Goal: Task Accomplishment & Management: Manage account settings

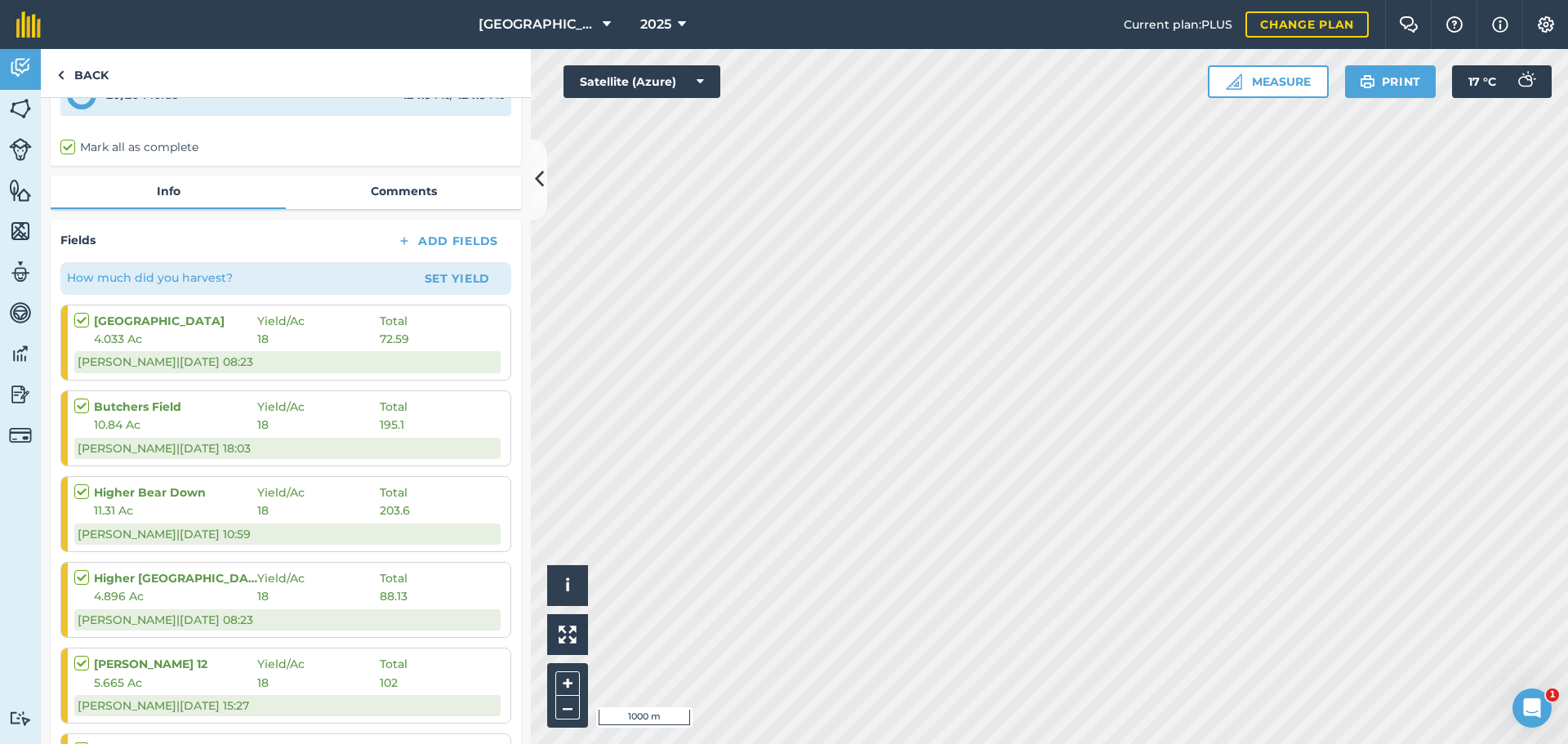
scroll to position [163, 0]
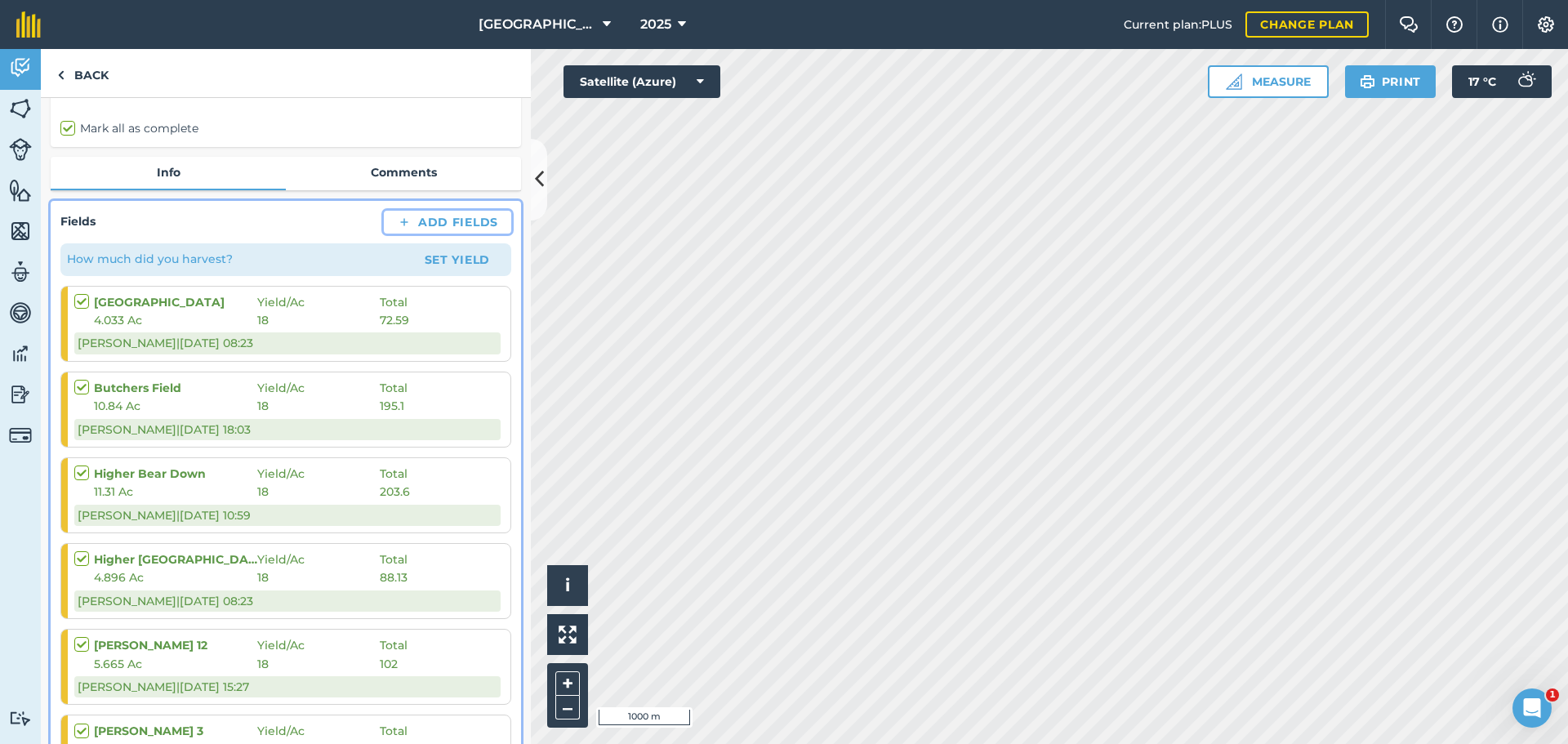
click at [457, 216] on button "Add Fields" at bounding box center [447, 221] width 127 height 23
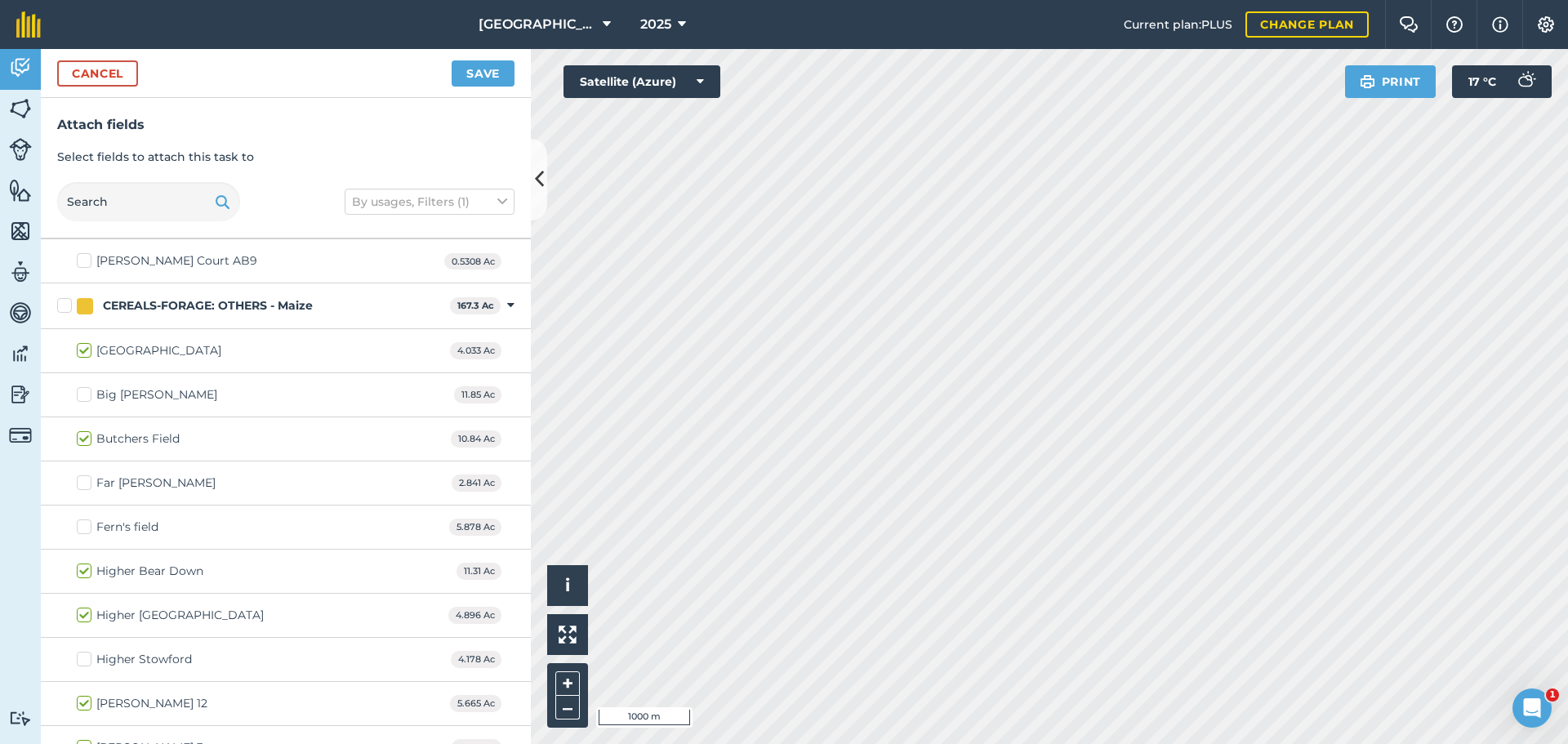
scroll to position [82, 0]
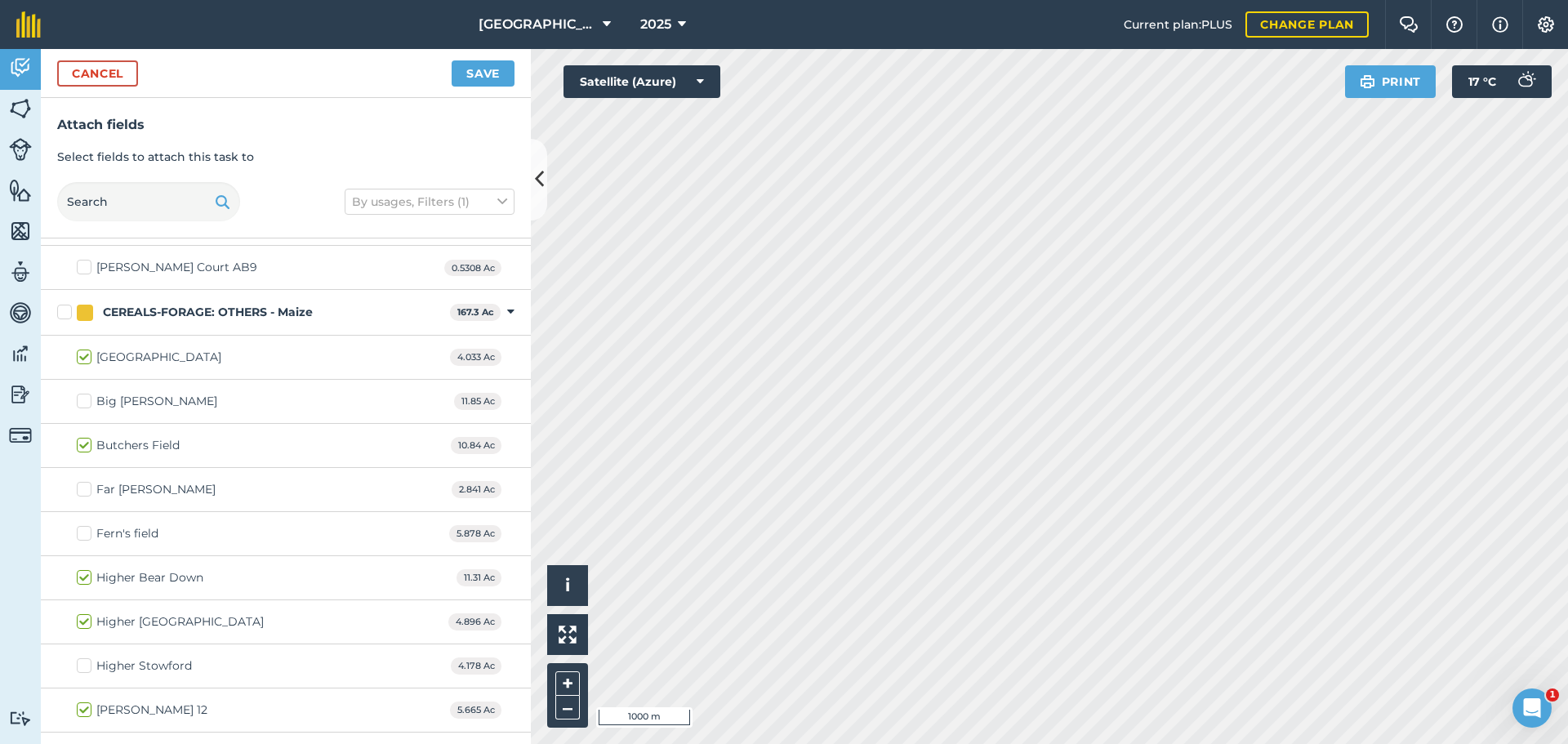
click at [80, 534] on label "Fern's field" at bounding box center [118, 534] width 82 height 17
click at [80, 534] on input "Fern's field" at bounding box center [83, 531] width 11 height 11
checkbox input "true"
click at [472, 77] on button "Save" at bounding box center [482, 73] width 63 height 26
checkbox input "false"
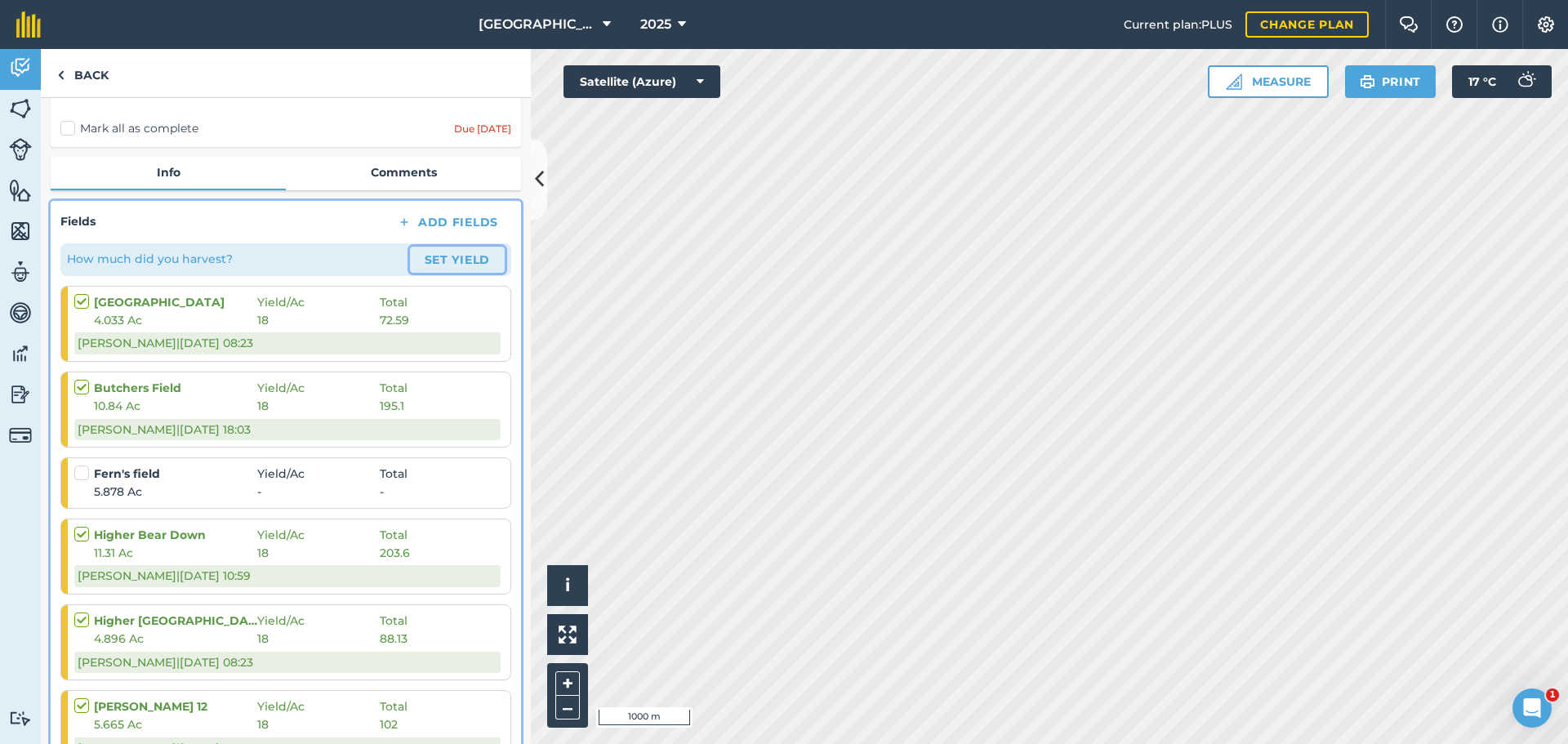
click at [450, 252] on button "Set Yield" at bounding box center [457, 259] width 94 height 26
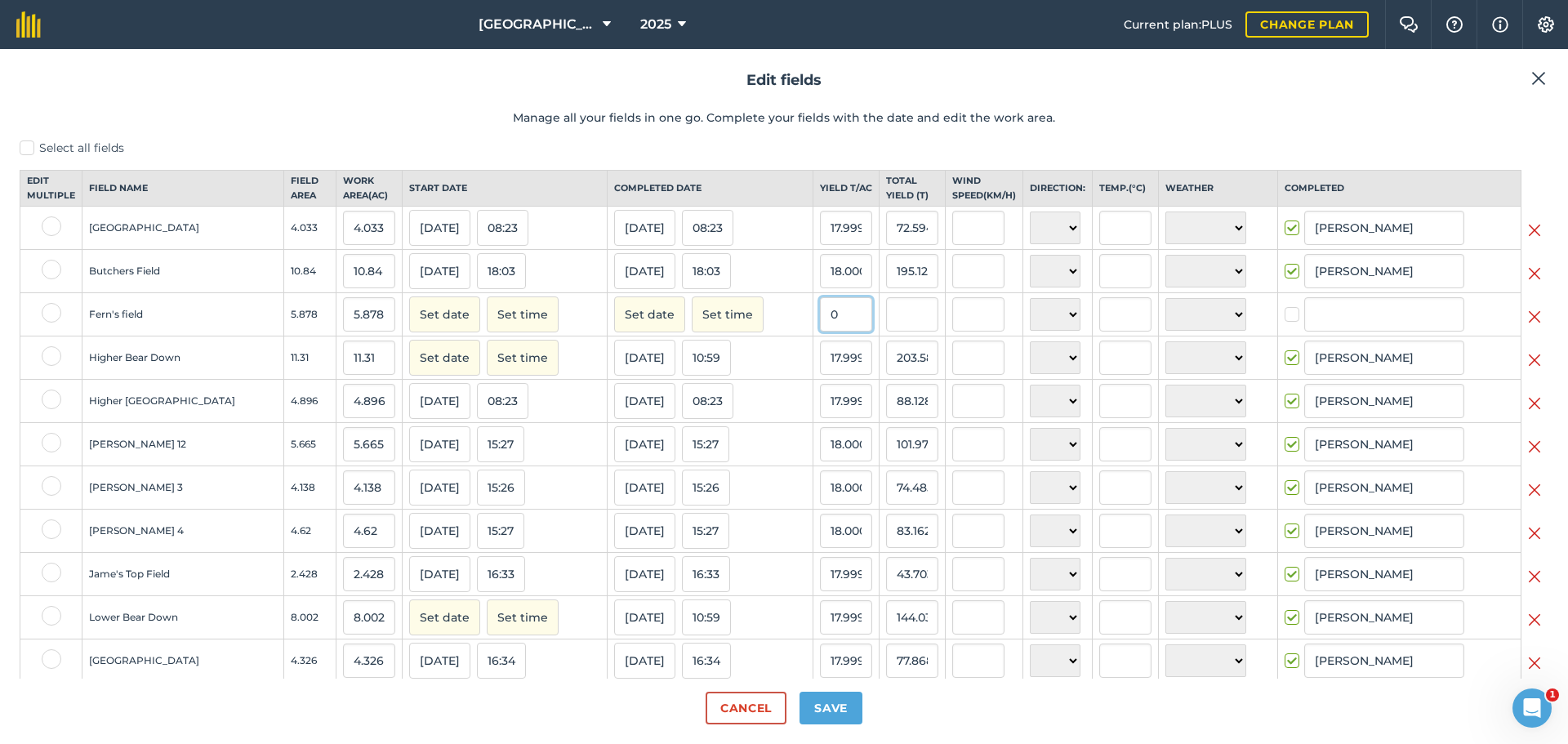
click at [820, 326] on input "0" at bounding box center [846, 315] width 53 height 34
type input "18"
type input "105.804"
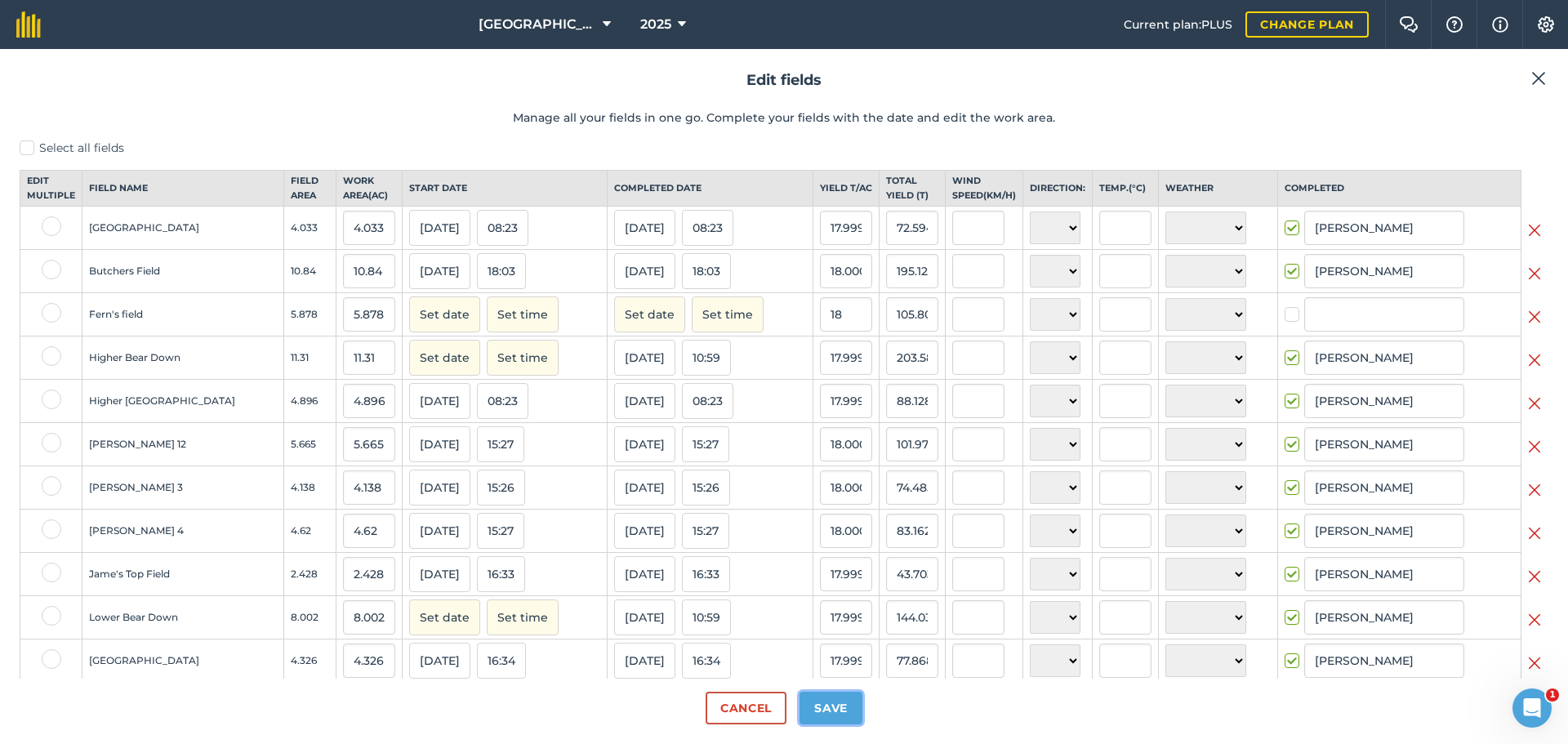
click at [835, 711] on button "Save" at bounding box center [831, 709] width 63 height 33
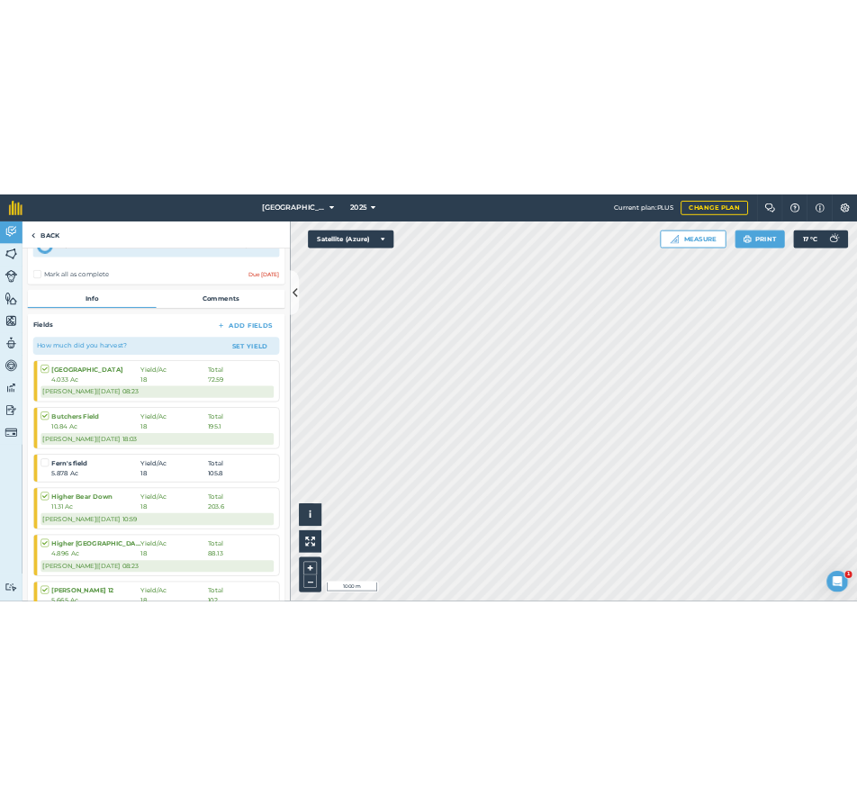
scroll to position [180, 0]
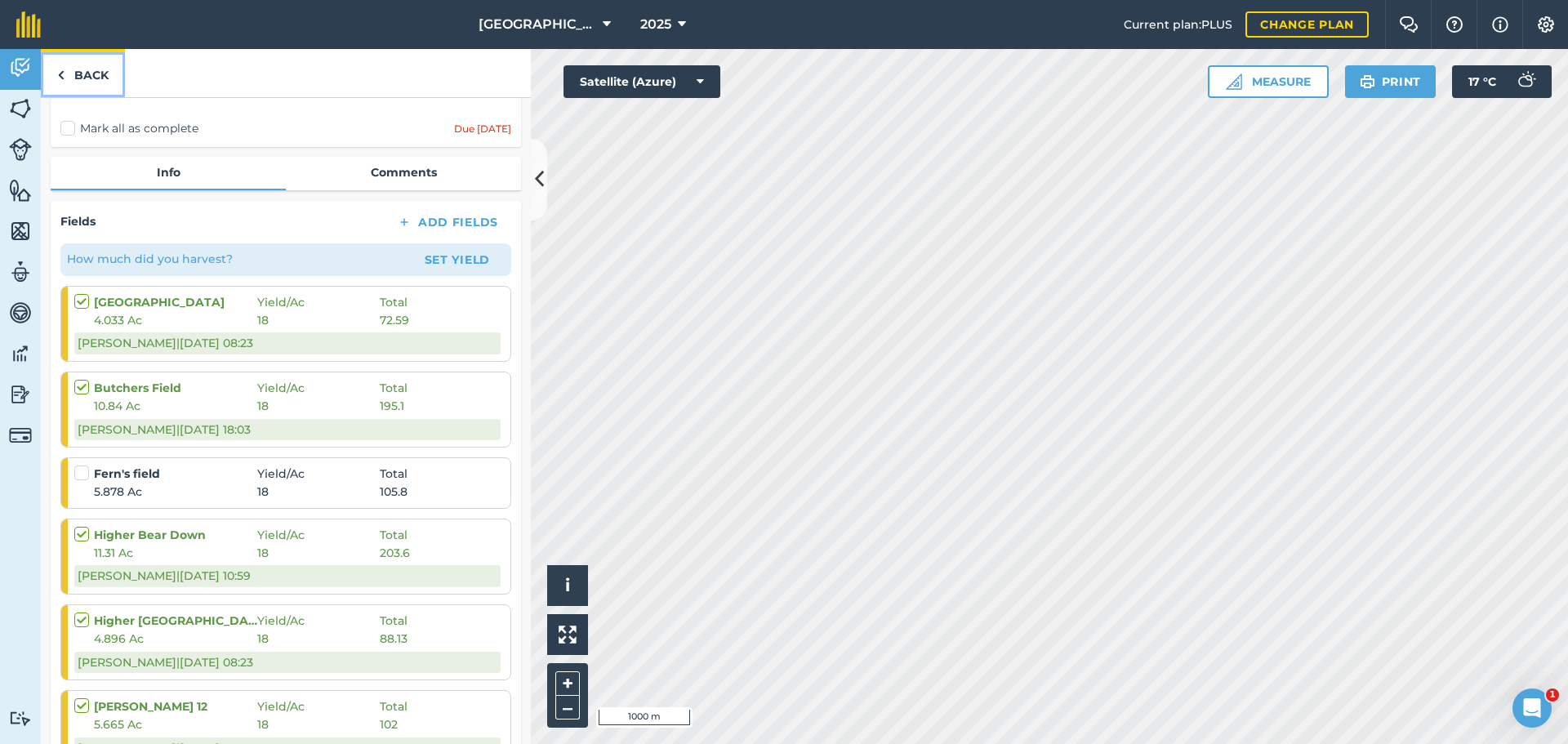
click at [91, 68] on link "Back" at bounding box center [83, 73] width 84 height 48
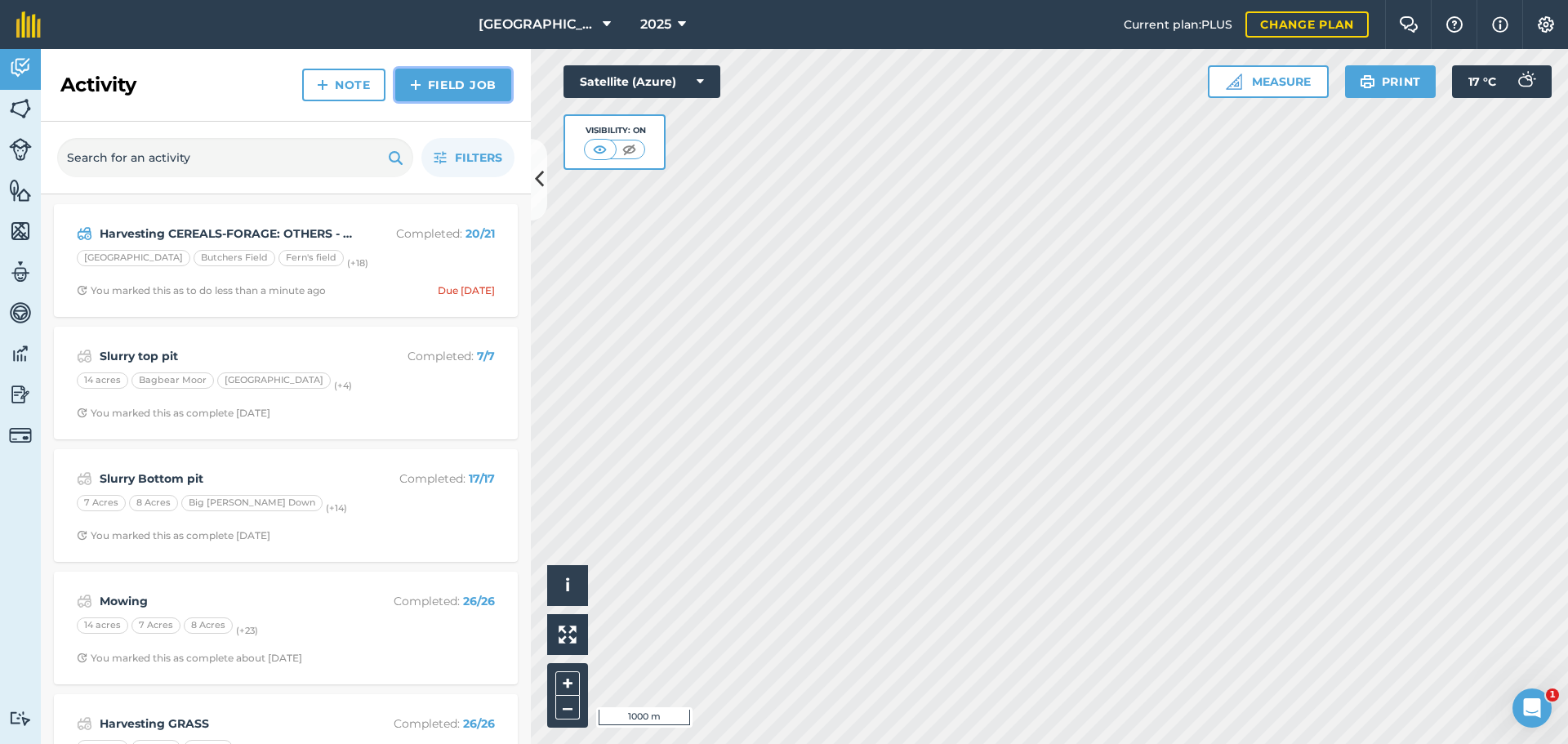
click at [443, 87] on link "Field Job" at bounding box center [453, 85] width 116 height 33
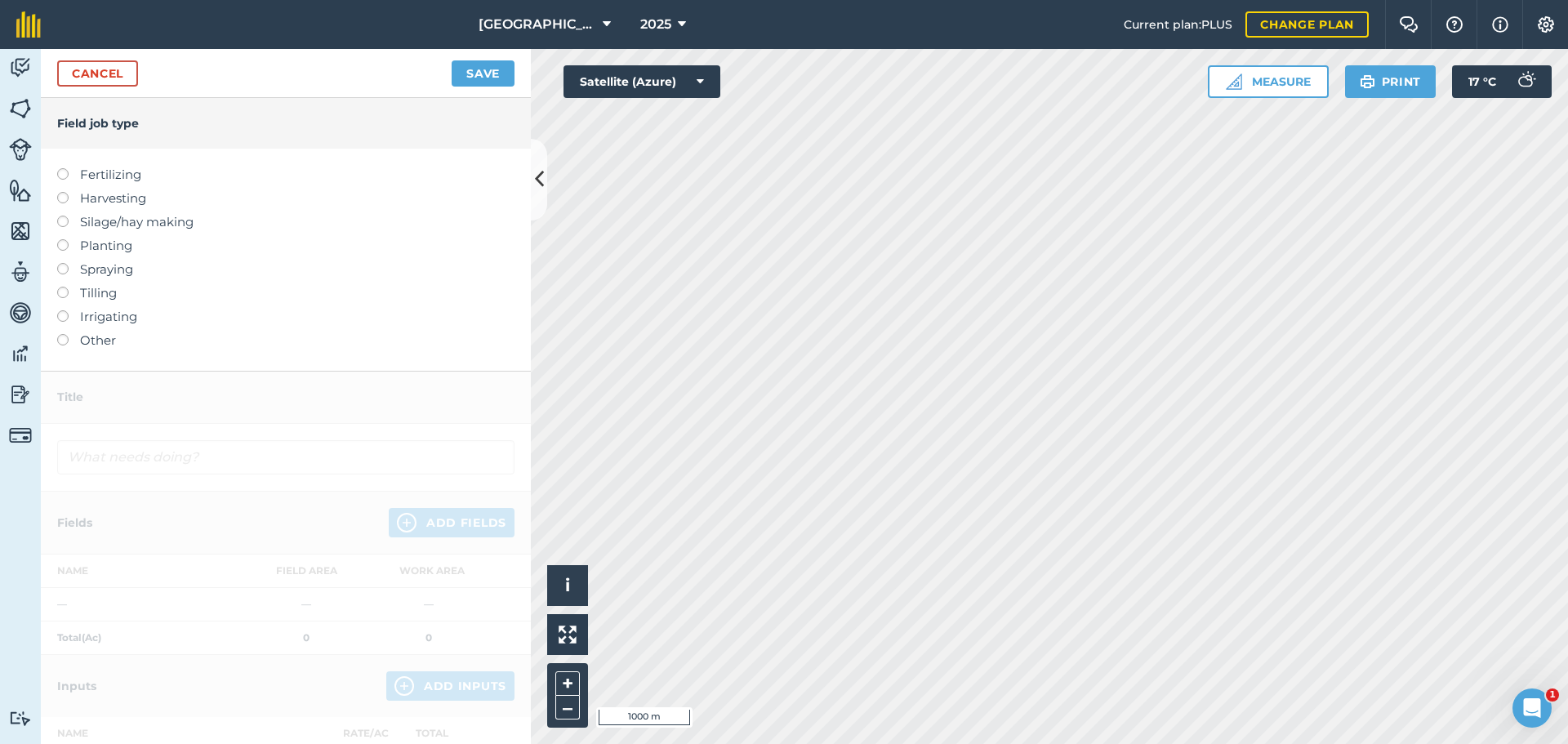
click at [123, 240] on label "Planting" at bounding box center [286, 246] width 457 height 20
type input "Planting"
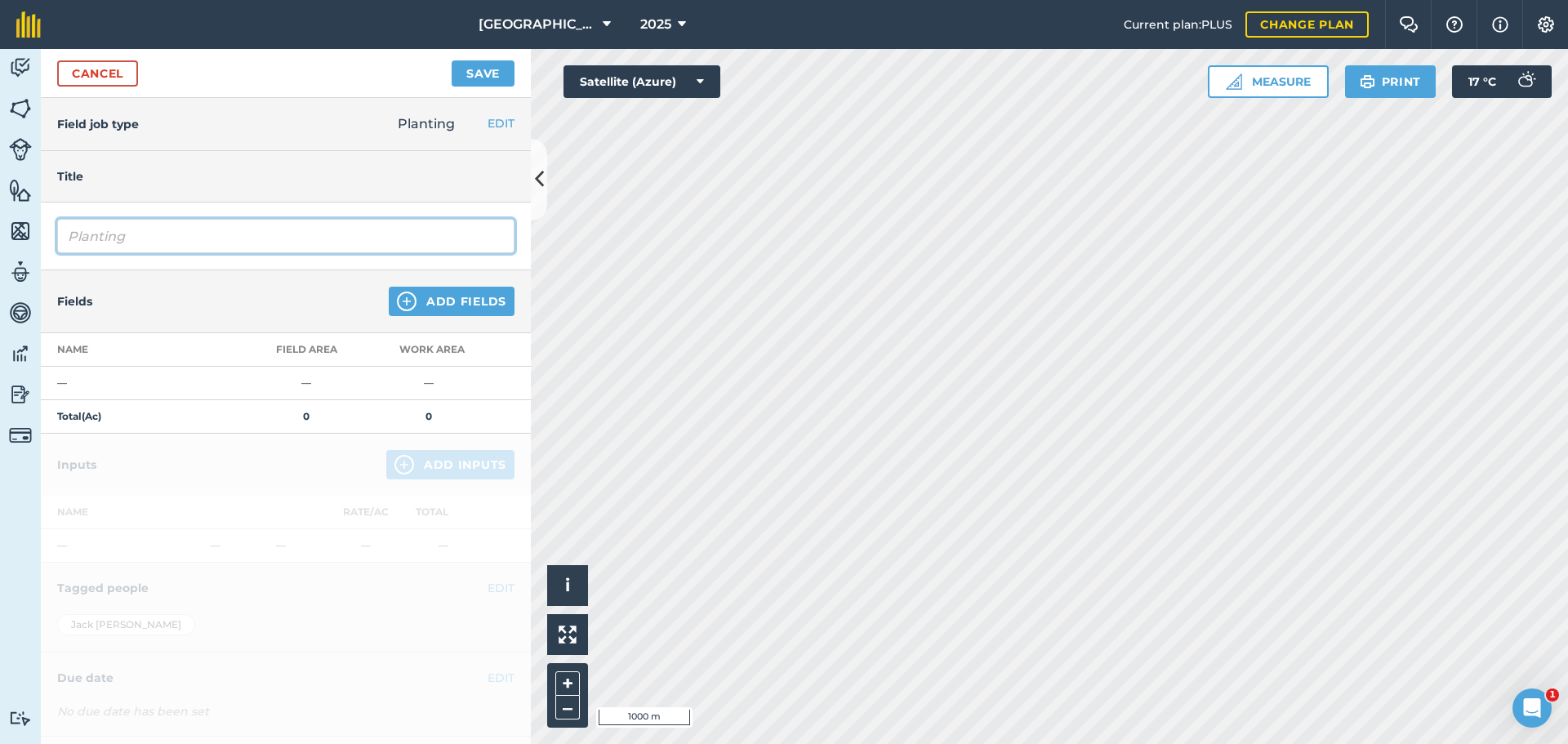
click at [297, 249] on input "Planting" at bounding box center [286, 236] width 457 height 34
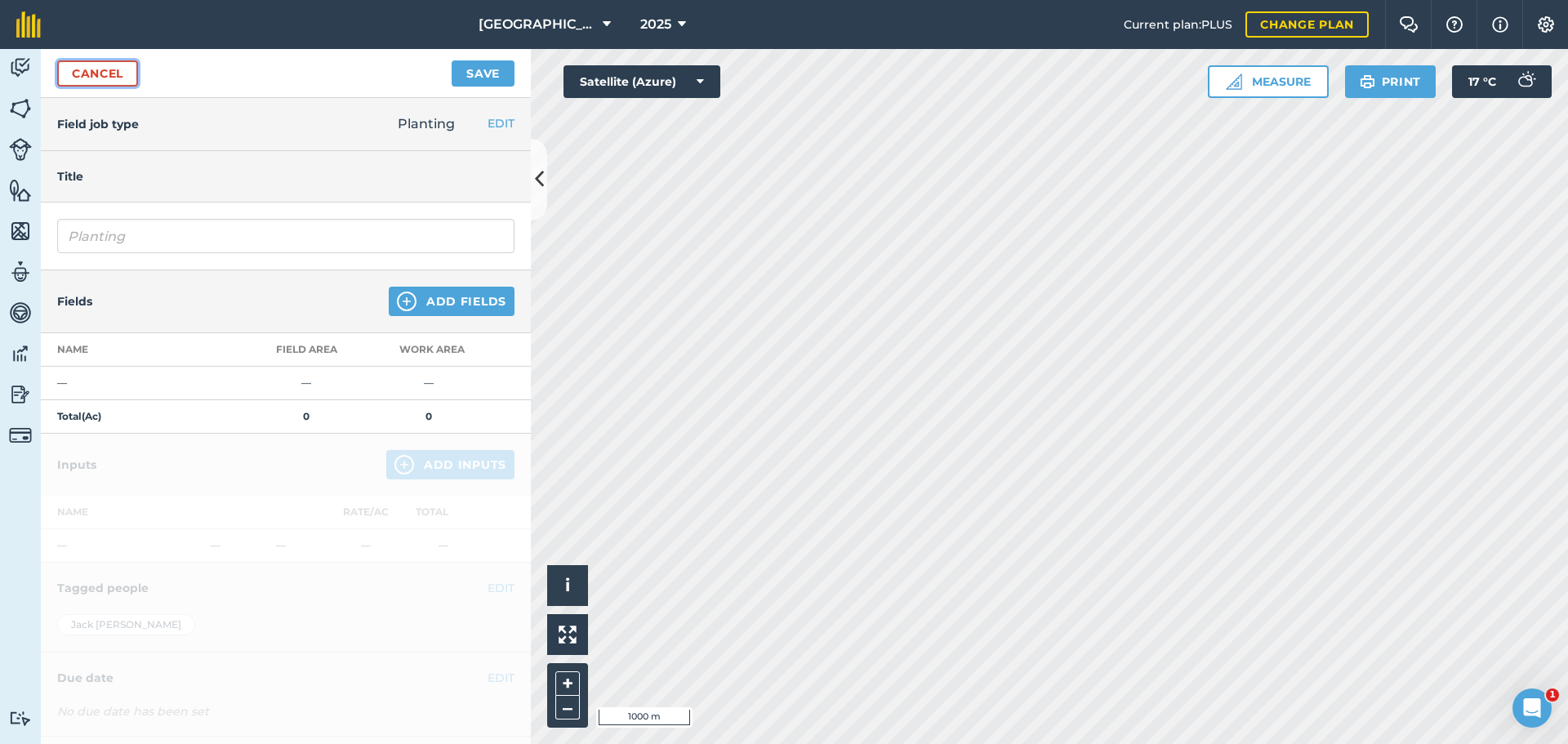
click at [78, 70] on link "Cancel" at bounding box center [97, 73] width 81 height 26
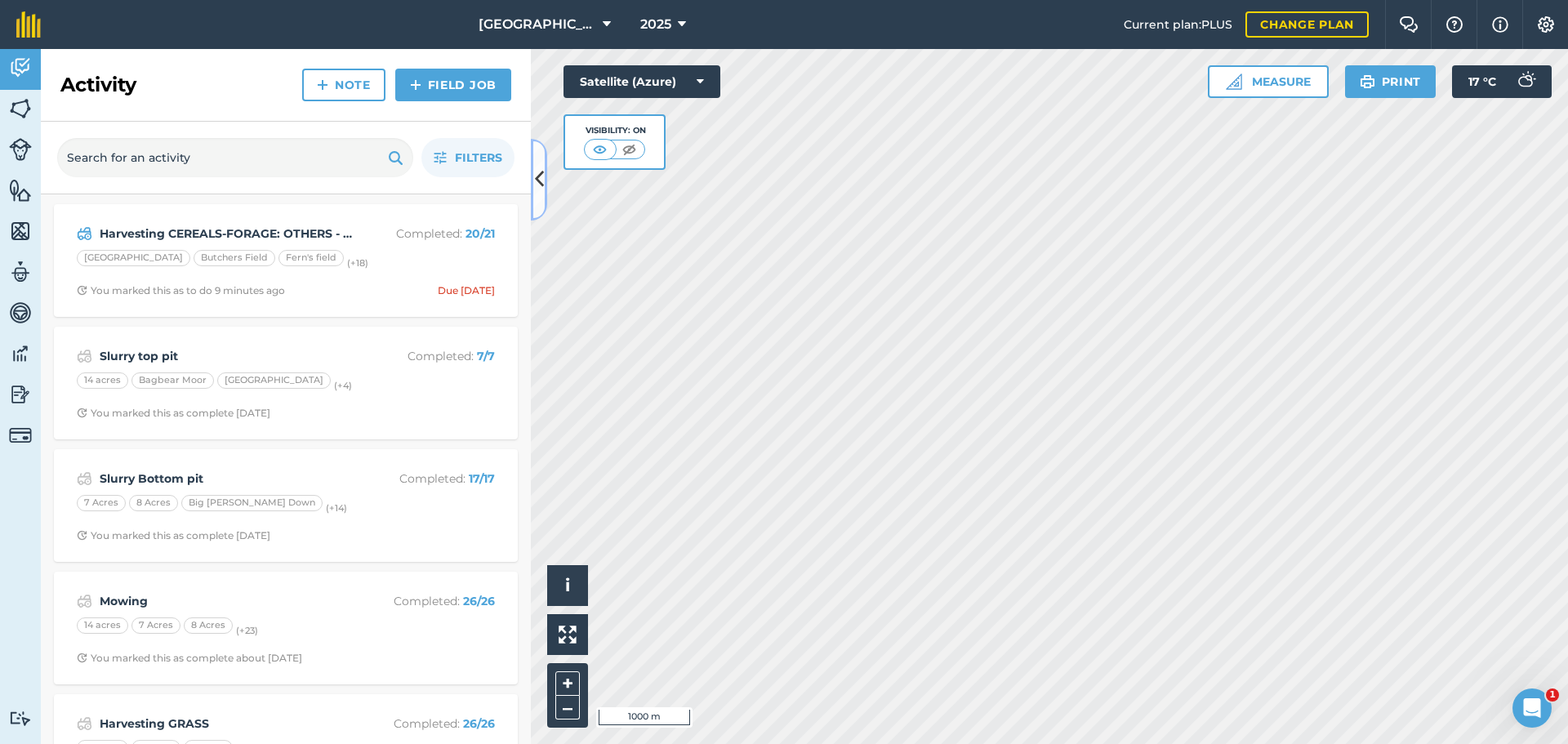
click at [540, 191] on icon at bounding box center [540, 180] width 9 height 29
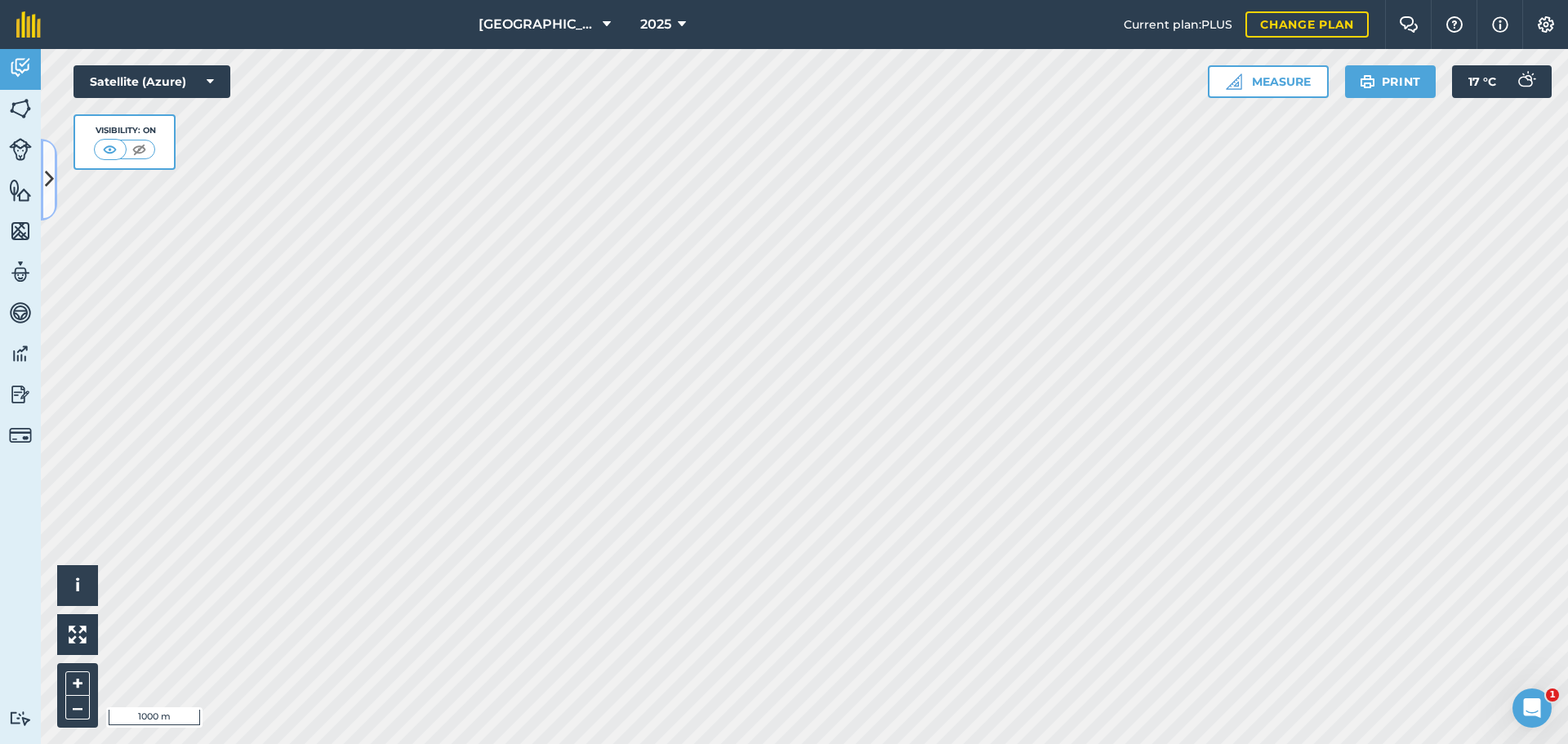
click at [52, 185] on icon at bounding box center [50, 180] width 9 height 29
